Goal: Complete application form: Complete application form

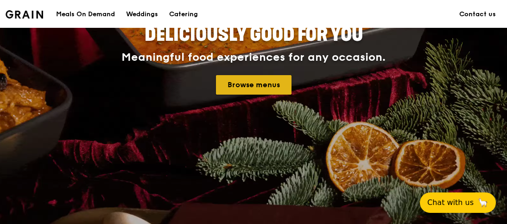
click at [266, 86] on link "Browse menus" at bounding box center [254, 84] width 76 height 19
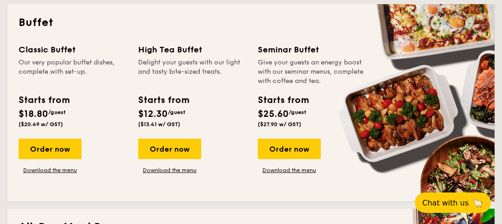
scroll to position [417, 0]
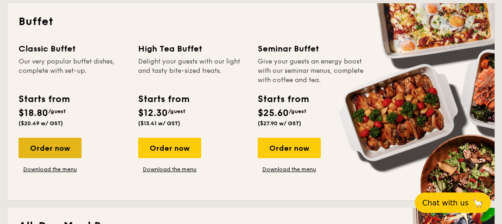
click at [61, 146] on div "Order now" at bounding box center [50, 148] width 63 height 20
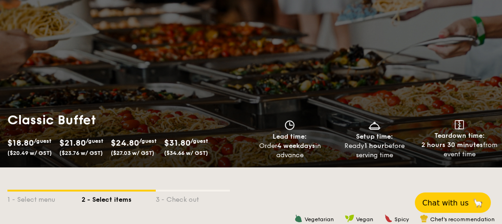
scroll to position [127, 0]
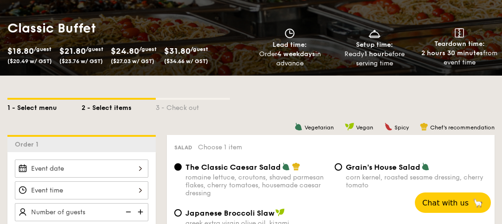
click at [43, 106] on div "1 - Select menu" at bounding box center [44, 106] width 74 height 13
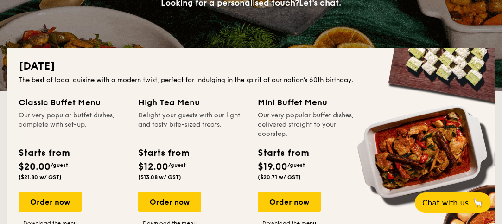
scroll to position [221, 0]
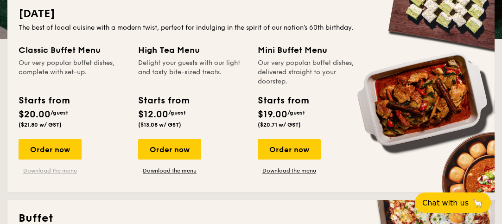
click at [38, 169] on link "Download the menu" at bounding box center [50, 170] width 63 height 7
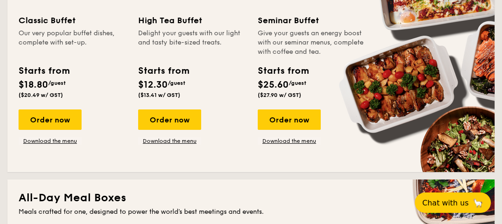
scroll to position [453, 0]
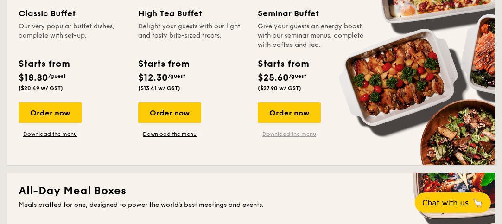
click at [274, 133] on link "Download the menu" at bounding box center [289, 133] width 63 height 7
click at [65, 135] on link "Download the menu" at bounding box center [50, 133] width 63 height 7
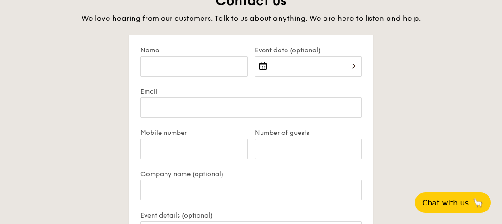
scroll to position [1809, 0]
click at [165, 65] on input "Name" at bounding box center [194, 66] width 107 height 20
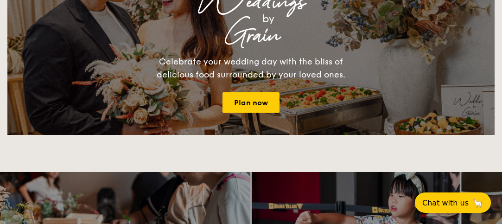
scroll to position [1206, 0]
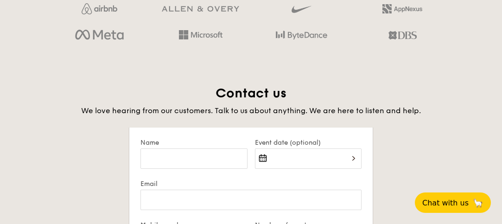
scroll to position [1762, 0]
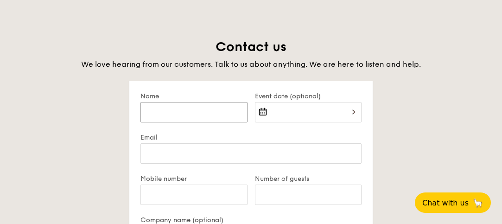
click at [187, 115] on input "Name" at bounding box center [194, 112] width 107 height 20
type input "[PERSON_NAME]"
click at [306, 110] on input "Event date (optional)" at bounding box center [308, 112] width 107 height 20
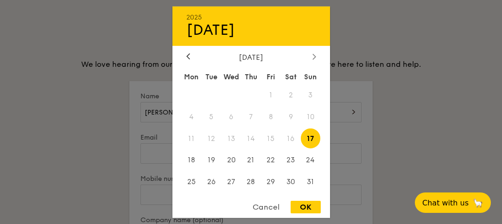
click at [314, 55] on icon at bounding box center [314, 57] width 3 height 6
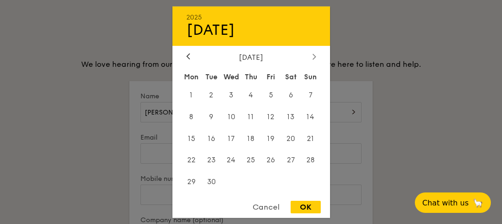
click at [314, 55] on icon at bounding box center [314, 57] width 3 height 6
click at [269, 115] on span "7" at bounding box center [271, 117] width 20 height 20
click at [301, 211] on div "OK" at bounding box center [306, 207] width 30 height 13
type input "[DATE]"
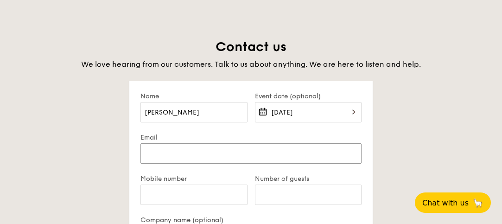
click at [179, 152] on input "Email" at bounding box center [252, 153] width 222 height 20
type input "[EMAIL_ADDRESS][DOMAIN_NAME]"
click at [173, 196] on input "Mobile number" at bounding box center [194, 195] width 107 height 20
type input "90916192"
click at [268, 194] on input "Number of guests" at bounding box center [308, 195] width 107 height 20
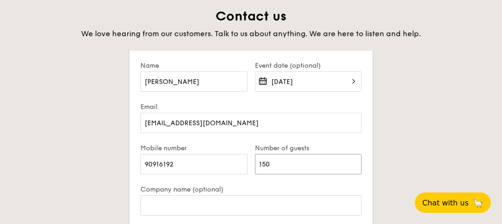
scroll to position [1855, 0]
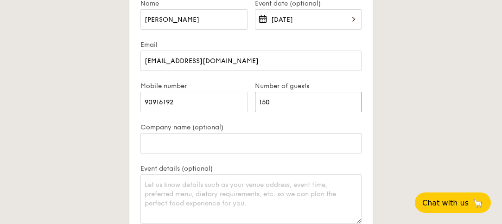
type input "150"
click at [186, 147] on input "Company name (optional)" at bounding box center [252, 143] width 222 height 20
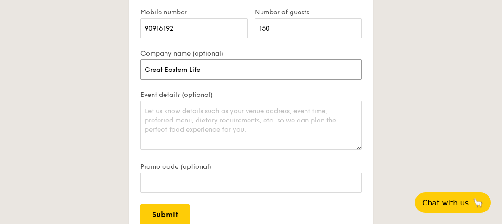
scroll to position [1948, 0]
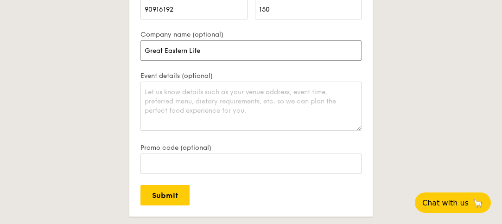
type input "Great Eastern Life"
click at [195, 91] on textarea "Event details (optional)" at bounding box center [252, 106] width 222 height 49
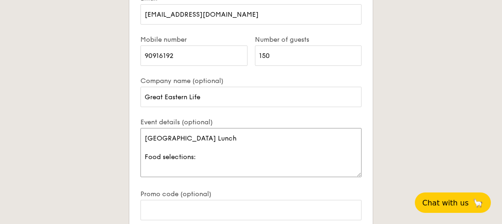
scroll to position [3, 0]
click at [141, 128] on textarea "[GEOGRAPHIC_DATA] Lunch Food selections:" at bounding box center [252, 152] width 222 height 49
click at [205, 153] on textarea "[GEOGRAPHIC_DATA], 12pm Food selections:" at bounding box center [252, 152] width 222 height 49
click at [193, 165] on textarea "[GEOGRAPHIC_DATA], 12pm Food selections: Salad -" at bounding box center [252, 152] width 222 height 49
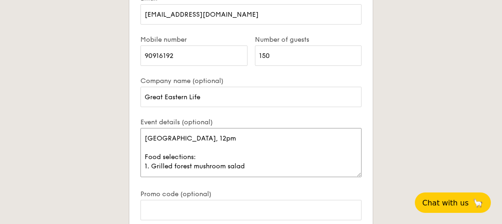
click at [141, 128] on textarea "[GEOGRAPHIC_DATA], 12pm Food selections: 1. Grilled forest mushroom salad" at bounding box center [252, 152] width 222 height 49
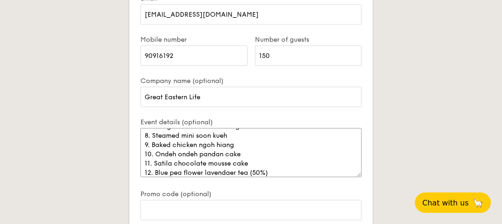
scroll to position [114, 0]
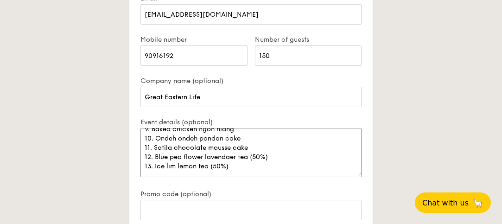
click at [176, 163] on textarea "[GEOGRAPHIC_DATA], 12pm Food selections: 1. Grilled forest mushroom salad 2. Bu…" at bounding box center [252, 152] width 222 height 49
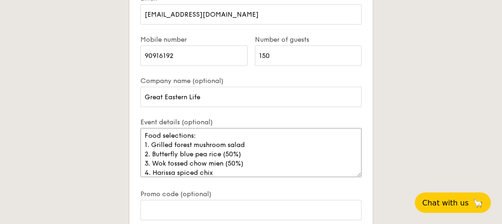
scroll to position [0, 0]
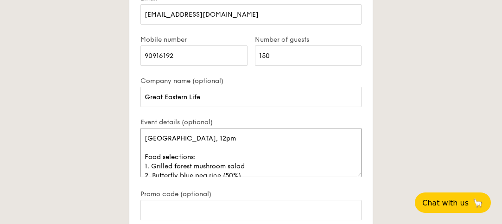
click at [231, 140] on textarea "[GEOGRAPHIC_DATA], 12pm Food selections: 1. Grilled forest mushroom salad 2. Bu…" at bounding box center [252, 152] width 222 height 49
click at [242, 138] on textarea "[GEOGRAPHIC_DATA], 12.30 - 2pm Food selections: 1. Grilled forest mushroom sala…" at bounding box center [252, 152] width 222 height 49
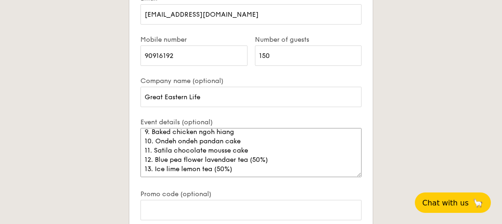
scroll to position [93, 0]
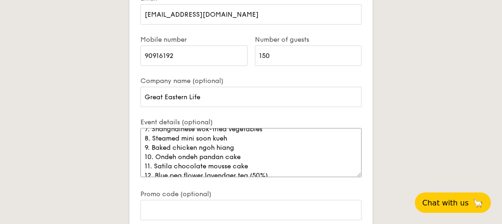
click at [250, 166] on textarea "[GEOGRAPHIC_DATA], 12.30 to 2pm Food selections: 1. Grilled forest mushroom sal…" at bounding box center [252, 152] width 222 height 49
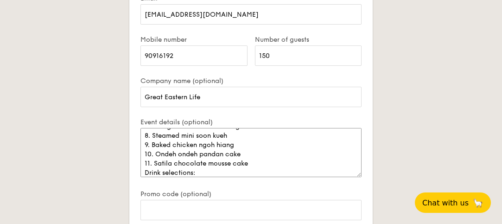
scroll to position [142, 0]
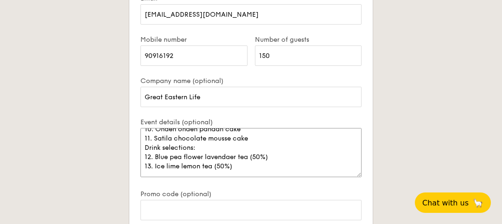
click at [150, 134] on textarea "[GEOGRAPHIC_DATA], 12.30 to 2pm Food selections: 1. Grilled forest mushroom sal…" at bounding box center [252, 152] width 222 height 49
click at [141, 128] on textarea "[GEOGRAPHIC_DATA], 12.30 to 2pm Food selections: 1. Grilled forest mushroom sal…" at bounding box center [252, 152] width 222 height 49
click at [228, 135] on textarea "[GEOGRAPHIC_DATA], 12.30 to 2pm Food selections: 1. Grilled forest mushroom sal…" at bounding box center [252, 152] width 222 height 49
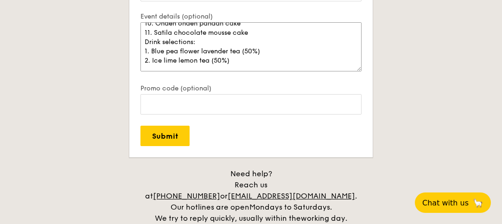
scroll to position [1948, 0]
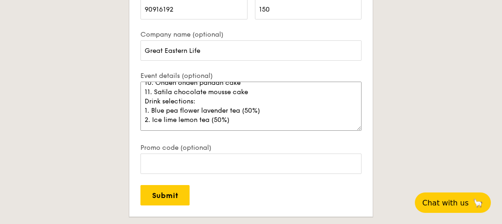
click at [239, 98] on textarea "[GEOGRAPHIC_DATA], 12.30 to 2pm Food selections: 1. Grilled forest mushroom sal…" at bounding box center [252, 106] width 222 height 49
click at [141, 82] on textarea "[GEOGRAPHIC_DATA], 12.30 to 2pm Food selections: 1. Grilled forest mushroom sal…" at bounding box center [252, 106] width 222 height 49
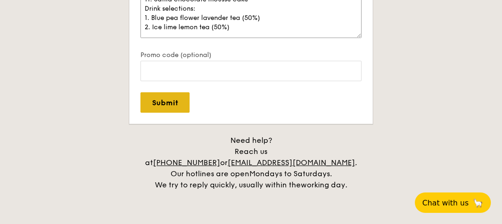
type textarea "[GEOGRAPHIC_DATA], 12.30 to 2pm Food selections: 1. Grilled forest mushroom sal…"
click at [174, 99] on input "Submit" at bounding box center [165, 102] width 49 height 20
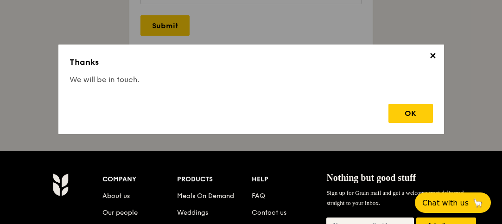
scroll to position [2136, 0]
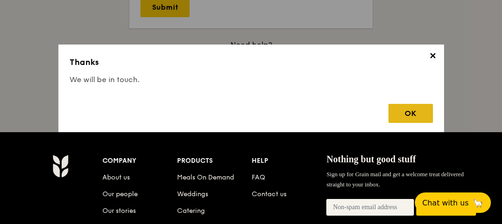
click at [410, 111] on div "OK" at bounding box center [411, 113] width 45 height 19
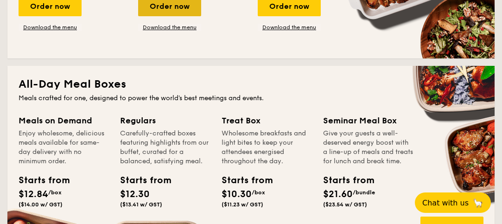
scroll to position [420, 0]
